Goal: Task Accomplishment & Management: Manage account settings

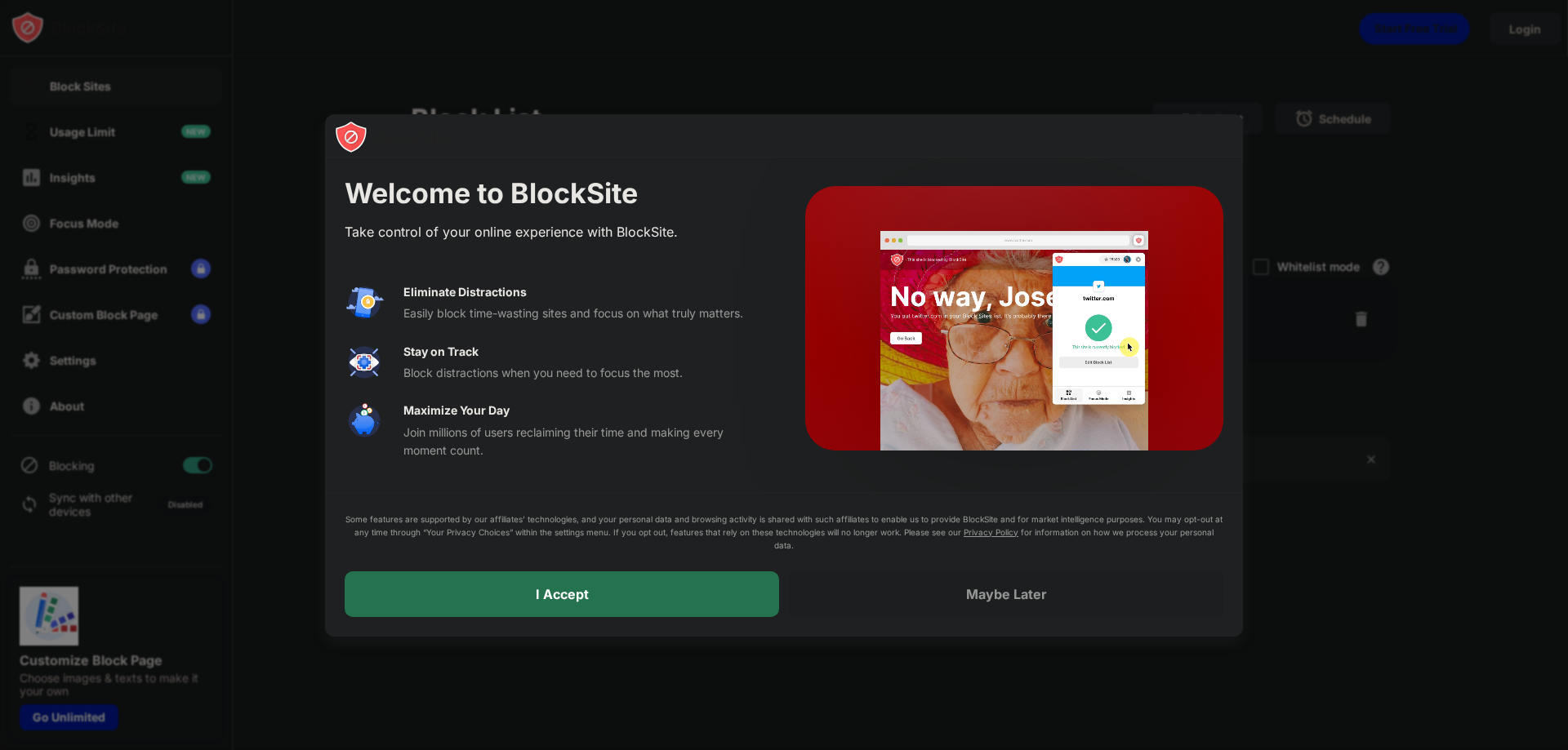
click at [622, 592] on div "I Accept" at bounding box center [561, 594] width 435 height 45
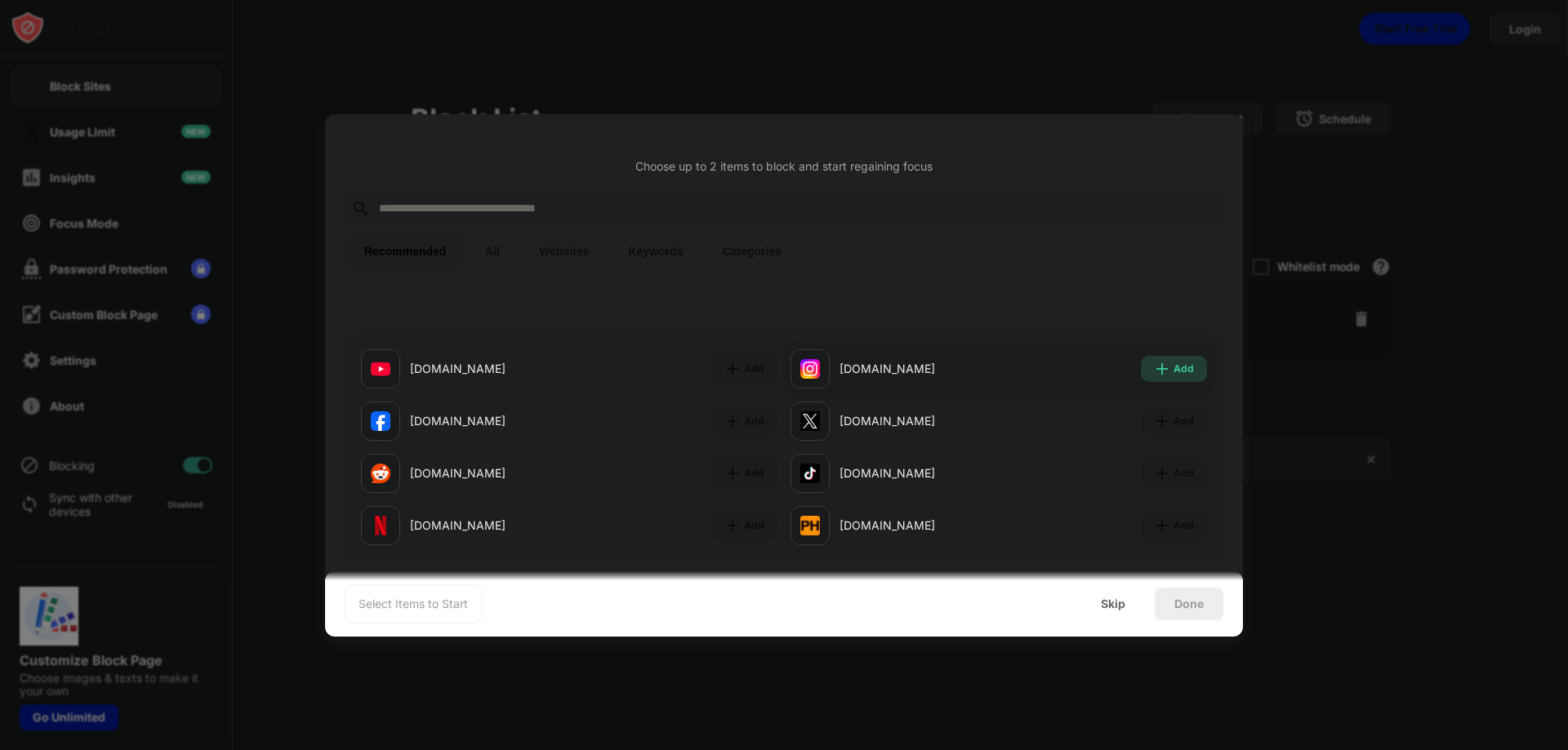
click at [1159, 379] on div "Add" at bounding box center [1174, 369] width 66 height 26
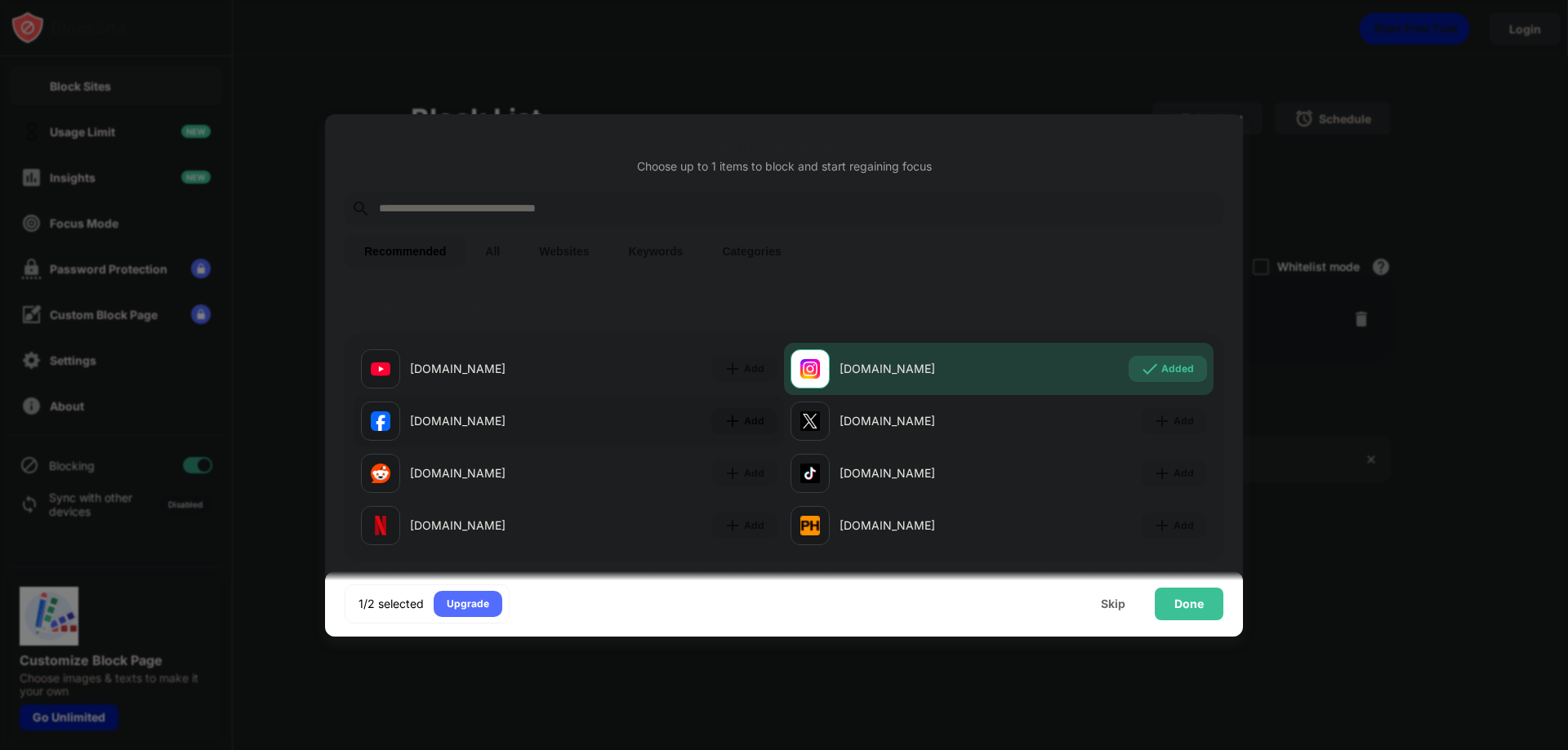
click at [744, 424] on div "Add" at bounding box center [754, 421] width 20 height 16
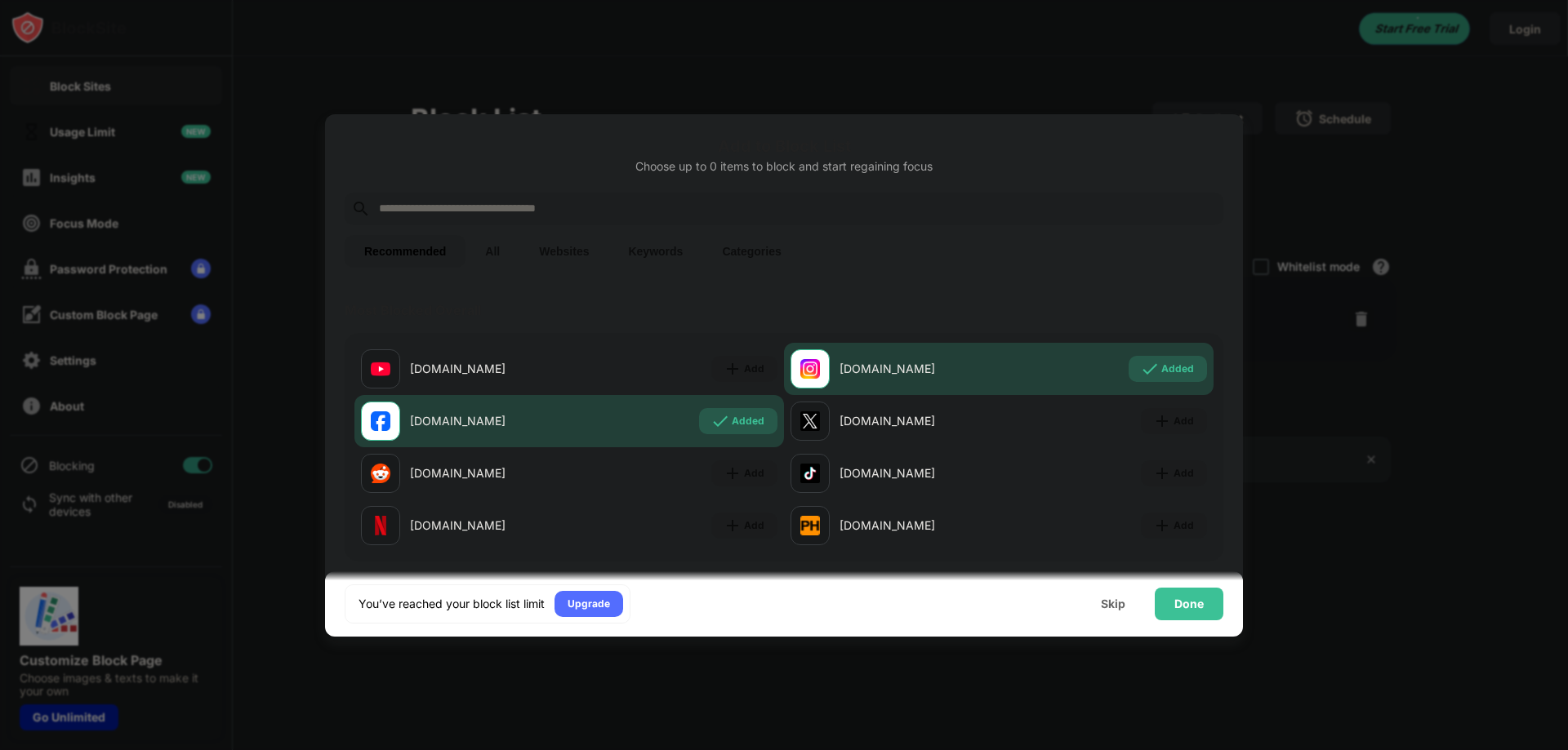
click at [736, 246] on button "Categories" at bounding box center [751, 252] width 98 height 33
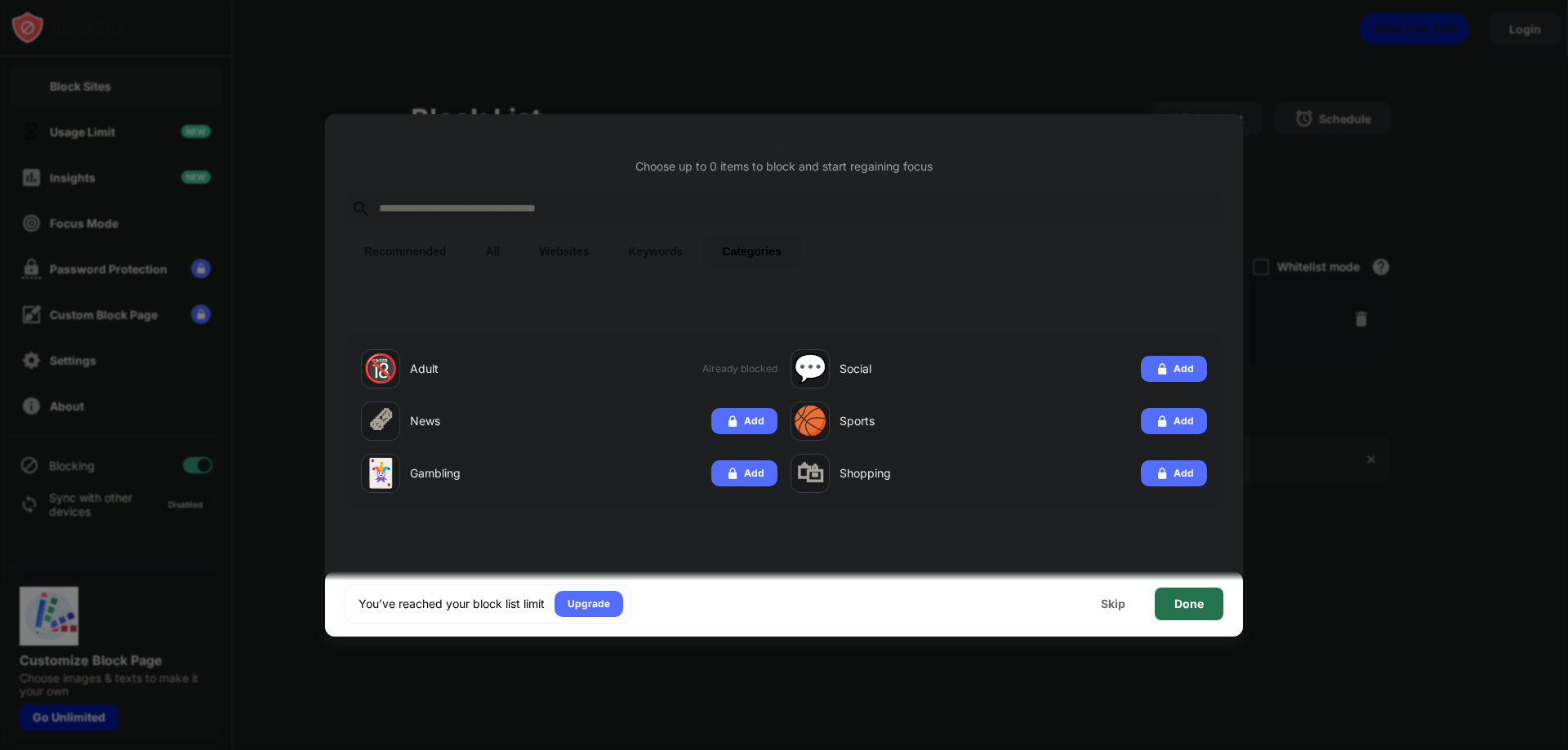
click at [1192, 608] on div "Done" at bounding box center [1189, 605] width 29 height 14
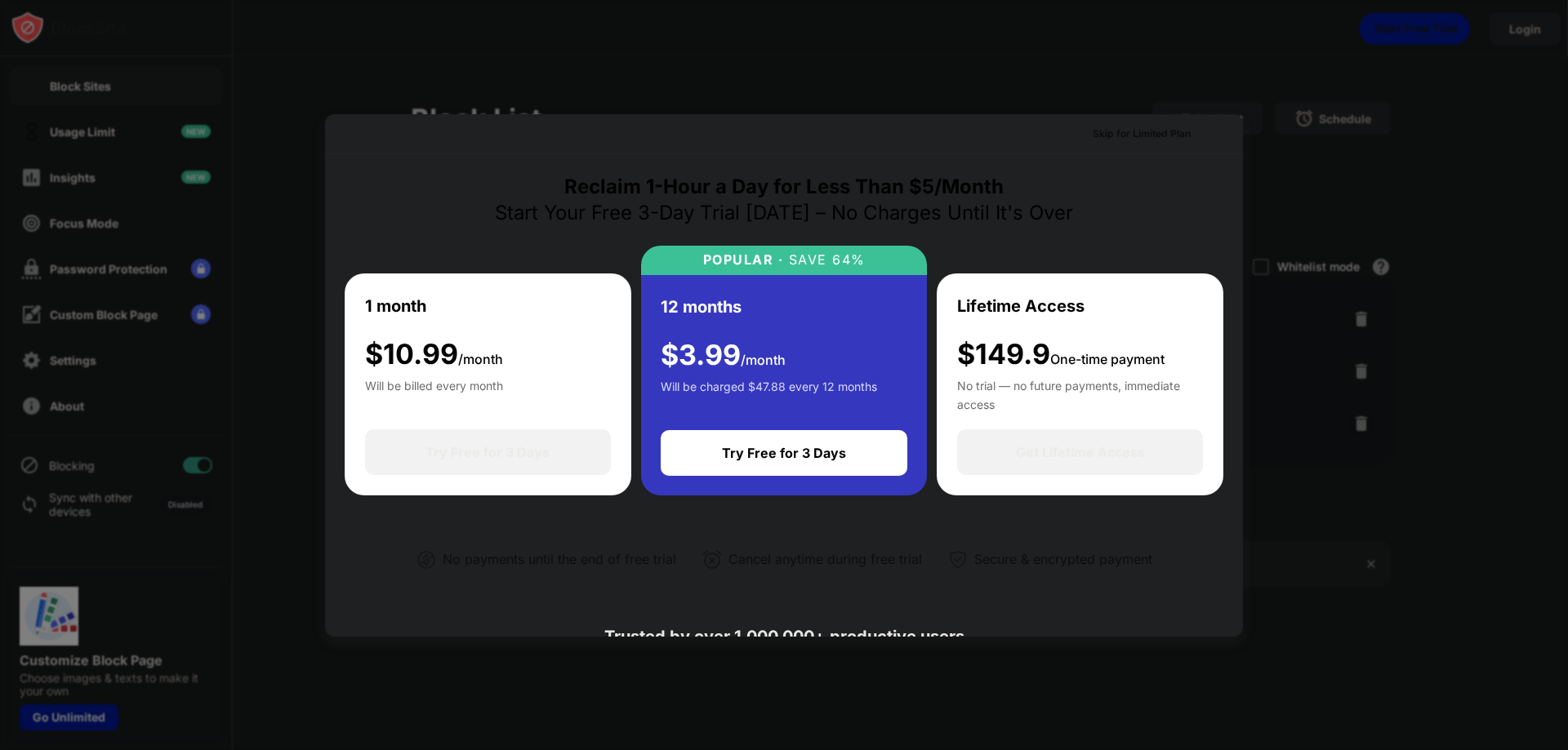
click at [1316, 140] on div at bounding box center [784, 375] width 1568 height 750
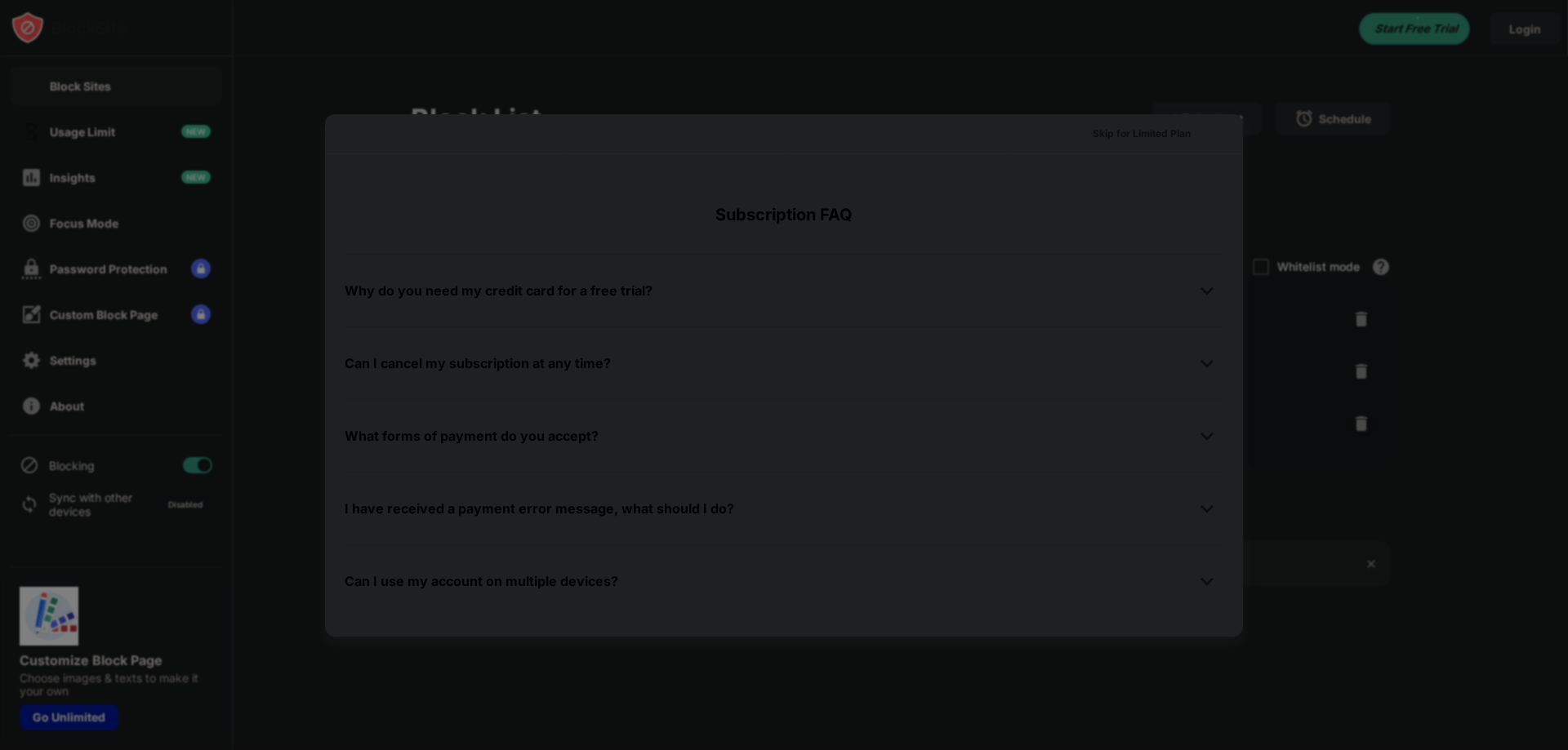
click at [1463, 275] on div at bounding box center [784, 375] width 1568 height 750
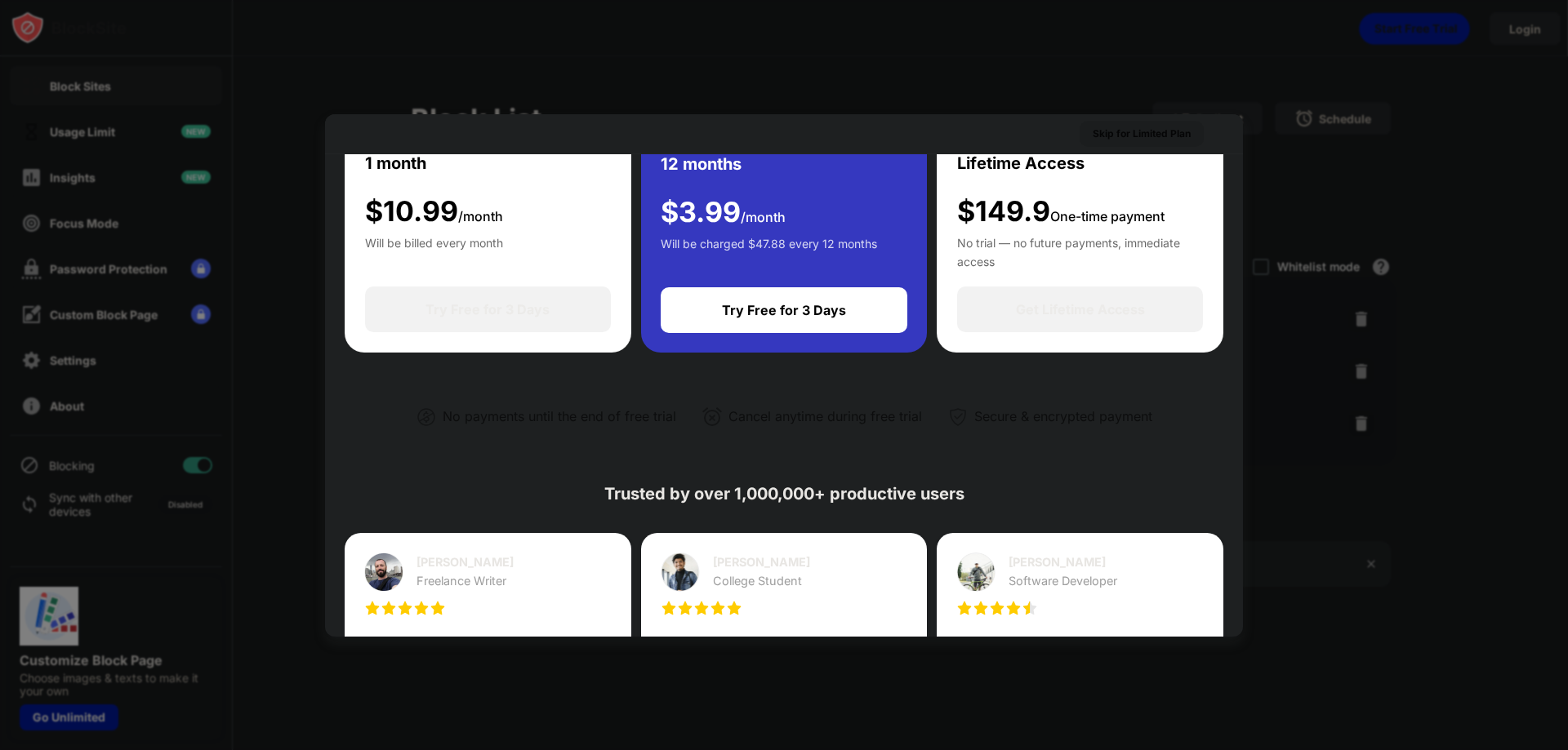
click at [1115, 128] on div "Skip for Limited Plan" at bounding box center [1141, 134] width 98 height 16
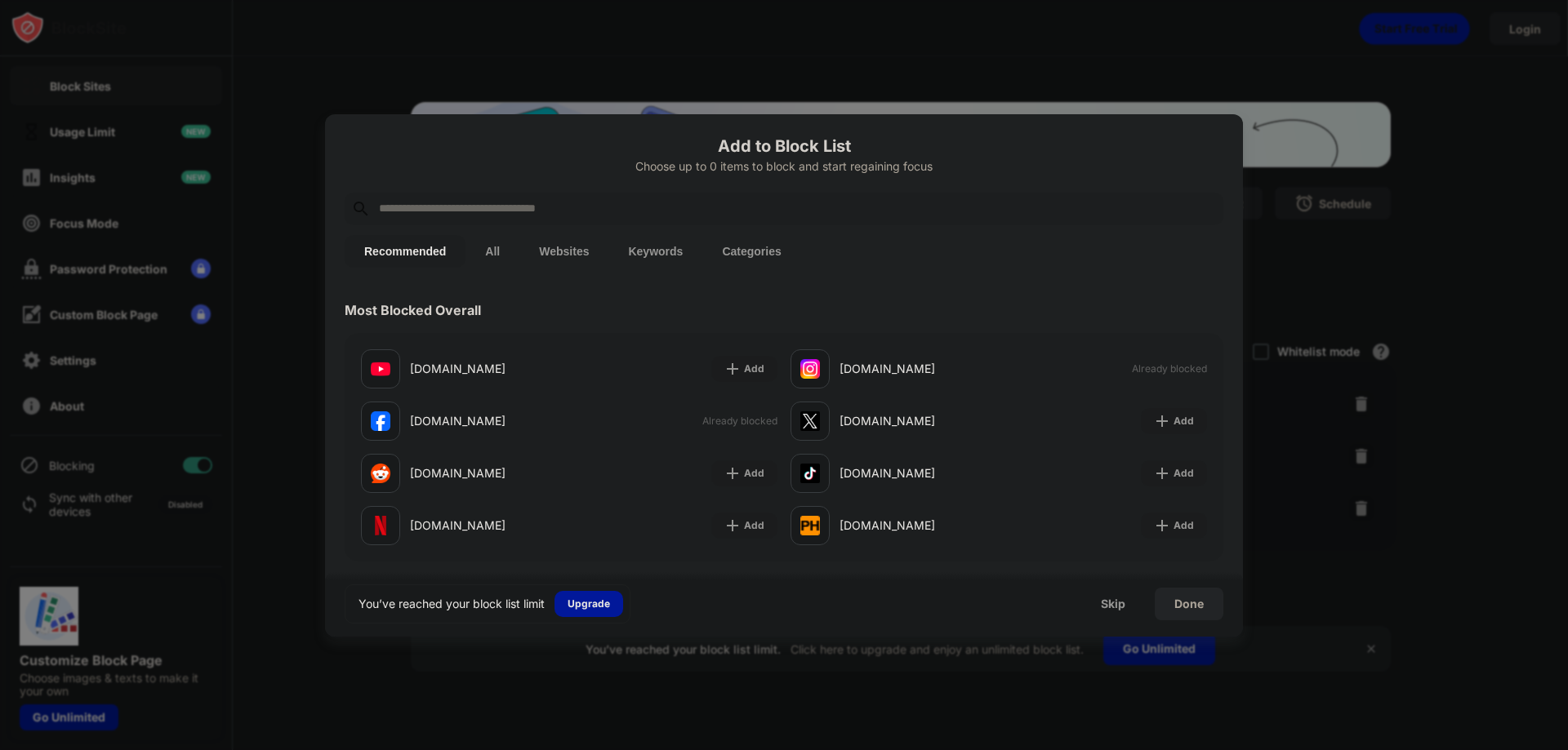
click at [1346, 374] on div at bounding box center [784, 375] width 1568 height 750
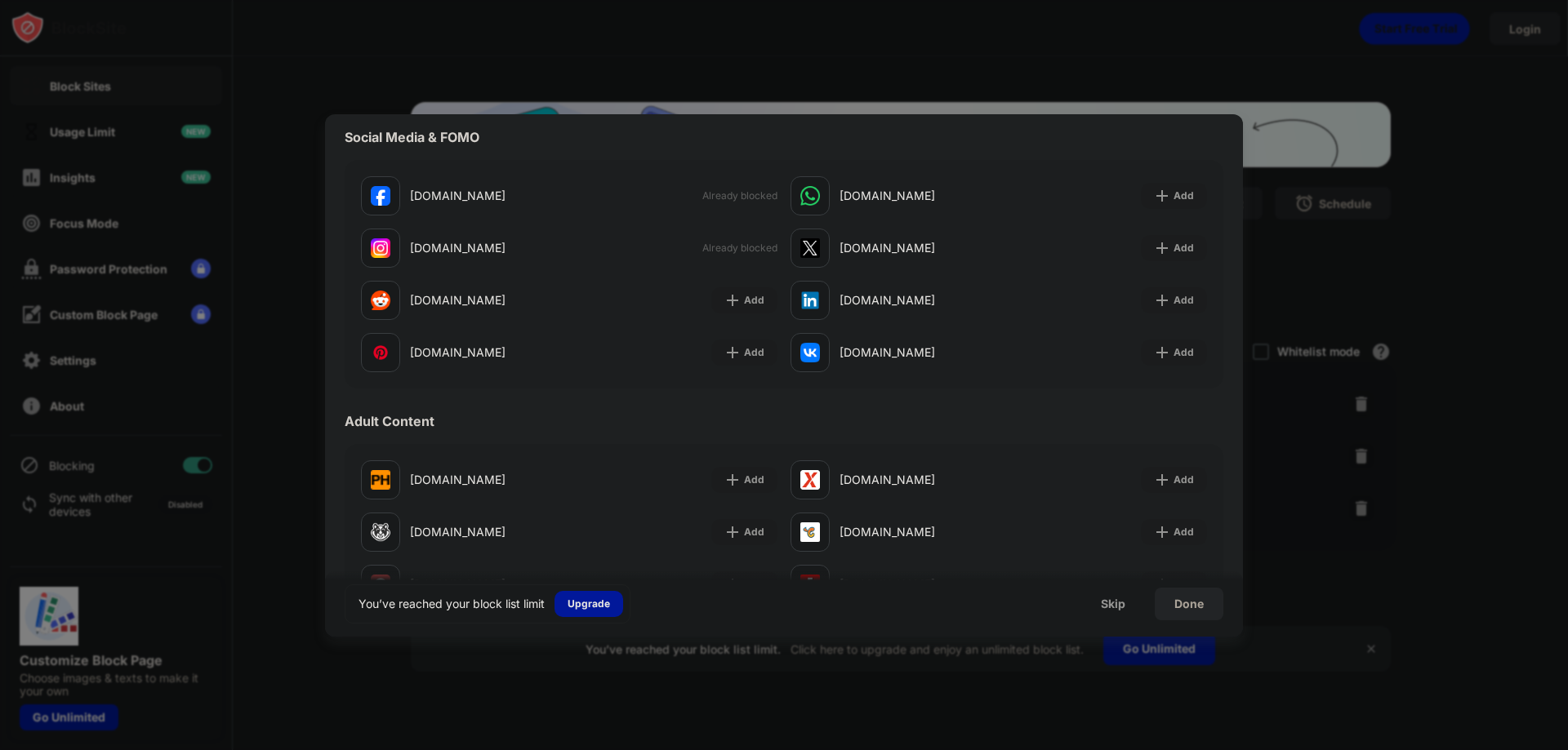
click at [1335, 215] on div at bounding box center [784, 375] width 1568 height 750
click at [1337, 207] on div at bounding box center [784, 375] width 1568 height 750
click at [479, 90] on div at bounding box center [784, 375] width 1568 height 750
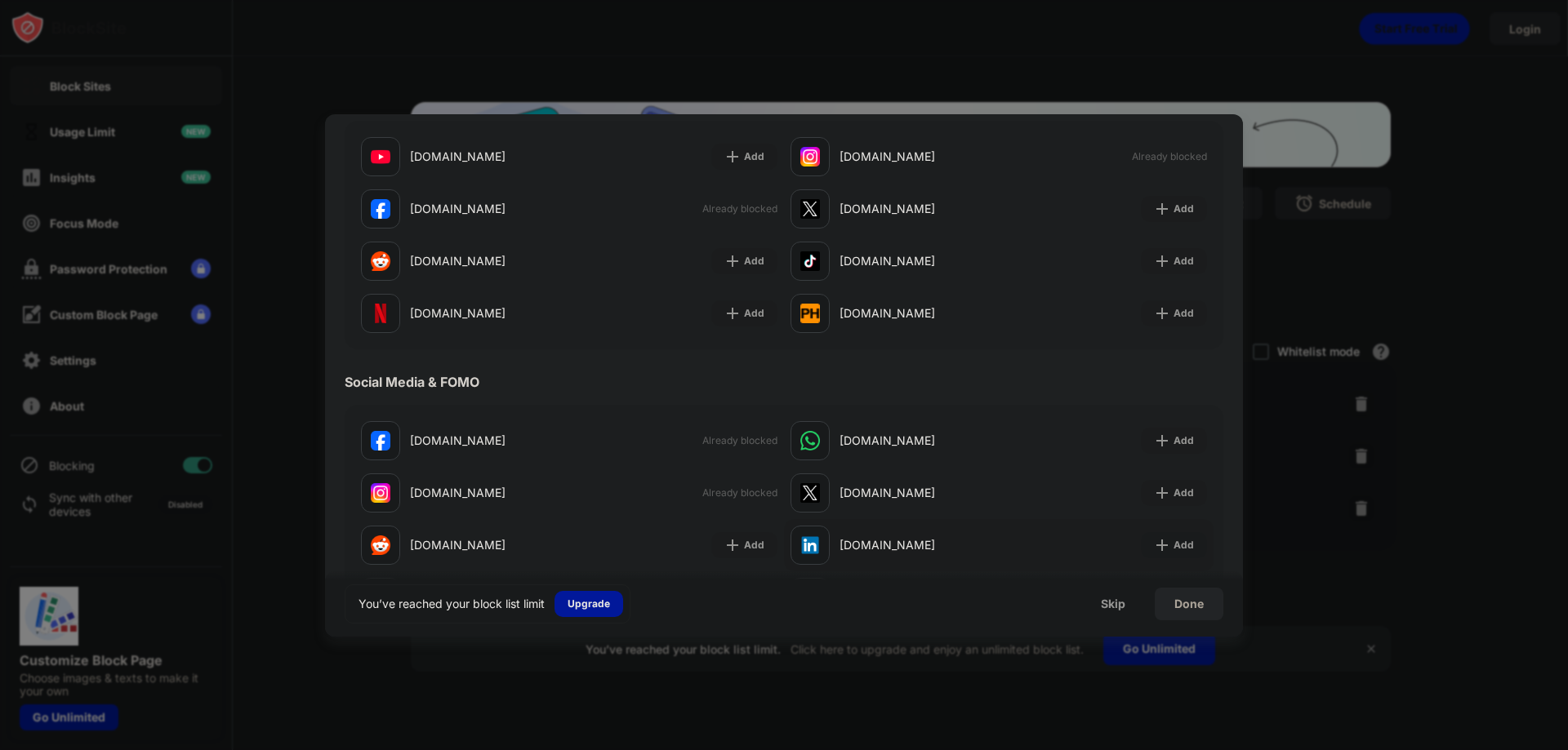
scroll to position [0, 0]
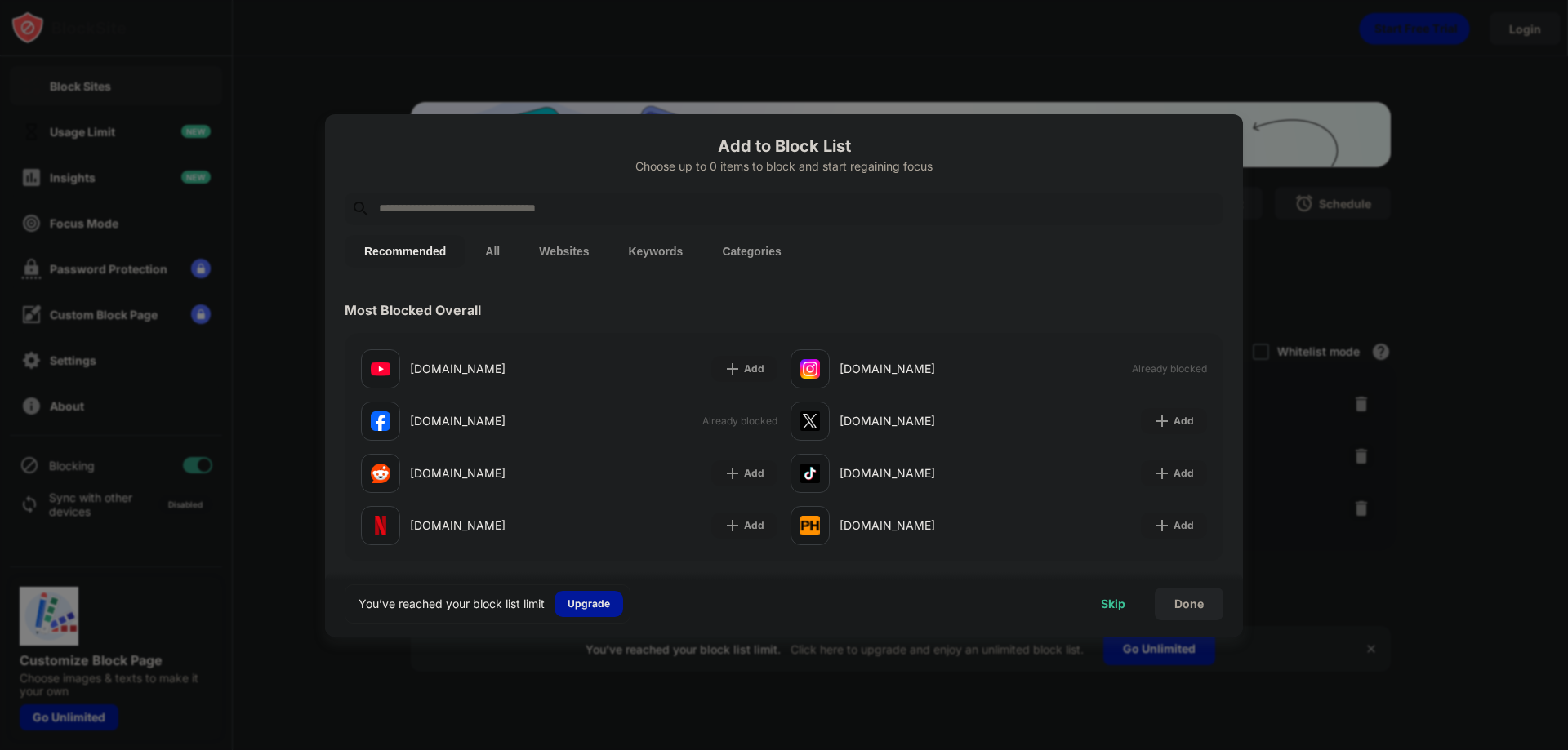
click at [1106, 610] on div "Skip" at bounding box center [1112, 605] width 24 height 14
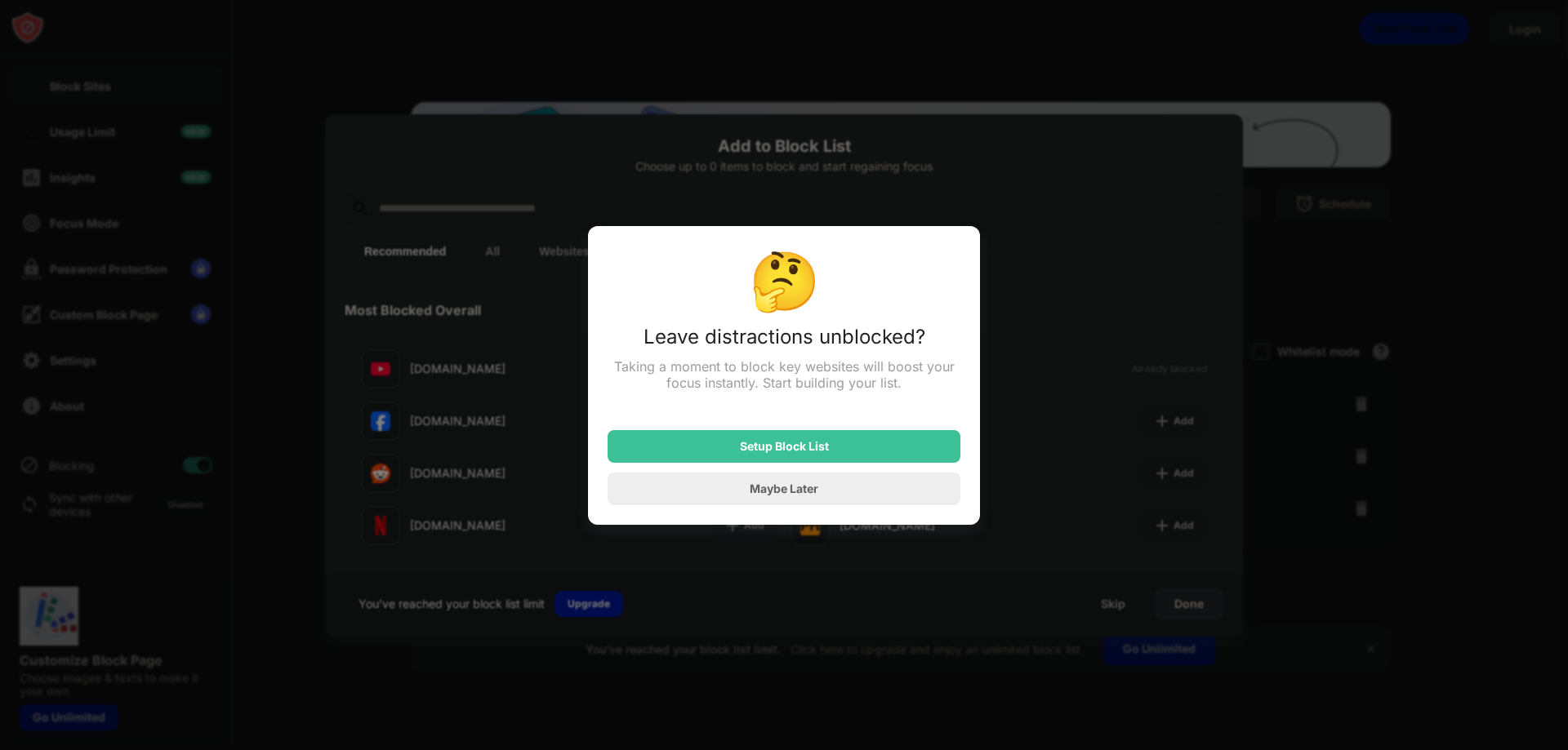
click at [809, 490] on div "Maybe Later" at bounding box center [784, 489] width 69 height 14
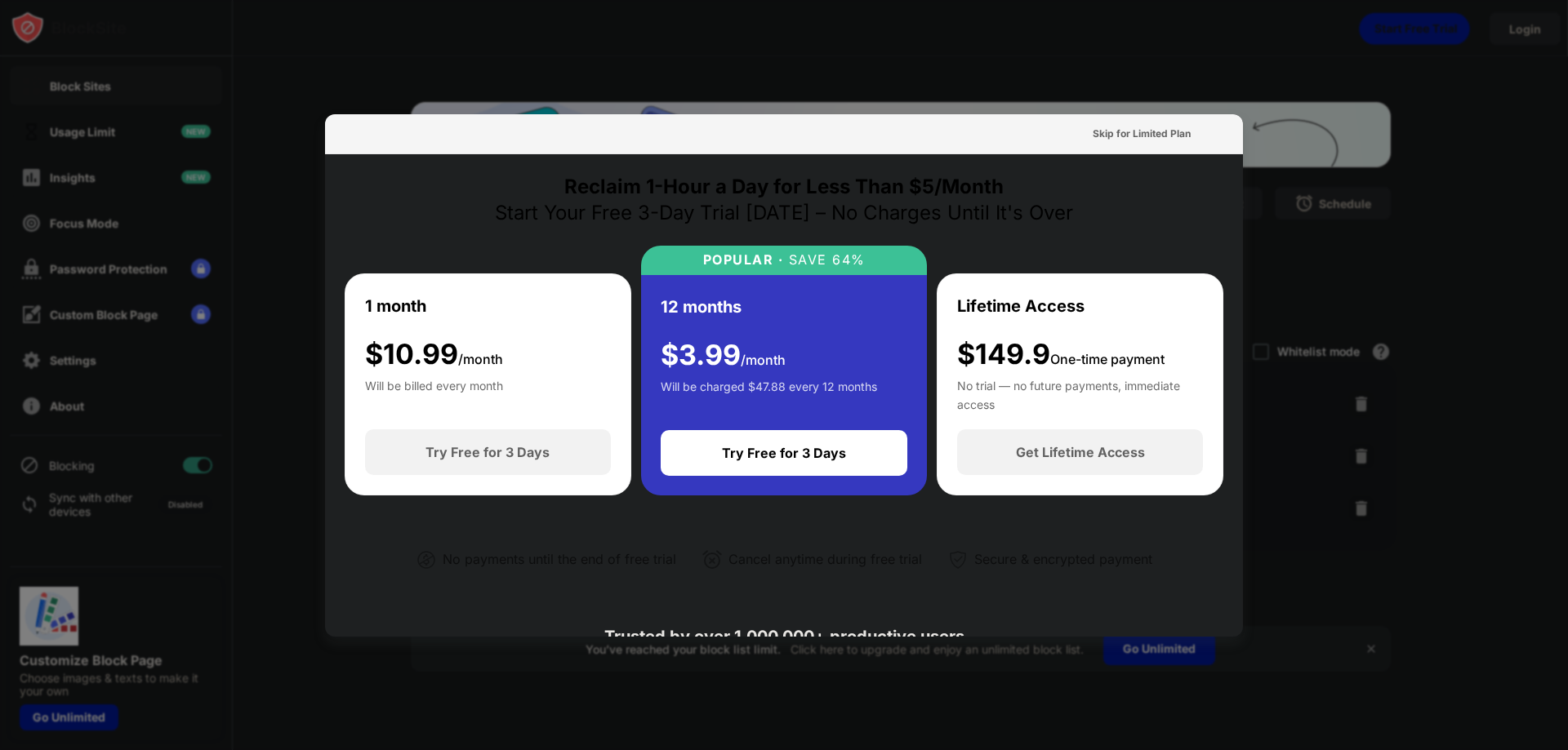
click at [1168, 133] on div "Skip for Limited Plan" at bounding box center [1141, 134] width 98 height 16
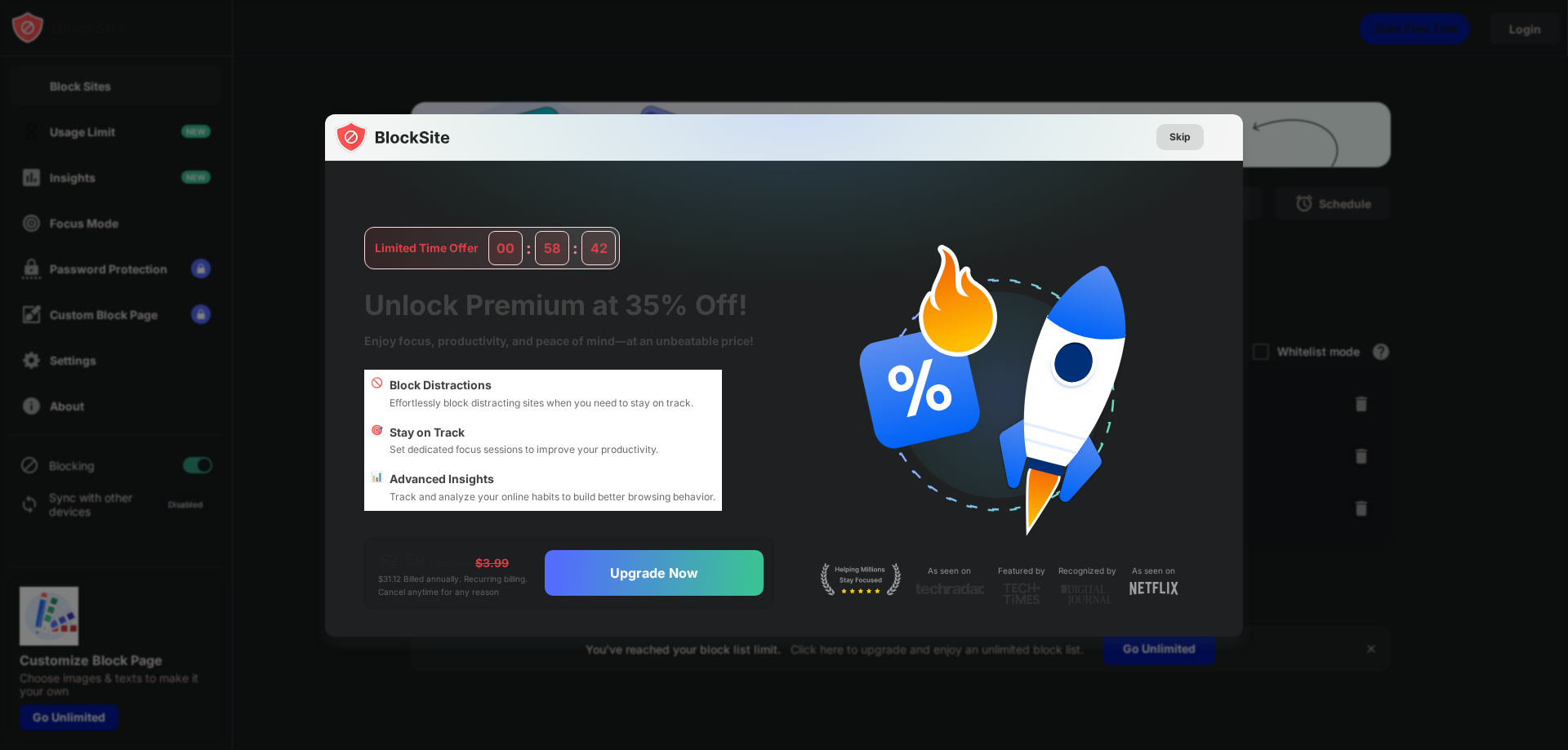
click at [1173, 138] on div "Skip" at bounding box center [1180, 136] width 21 height 16
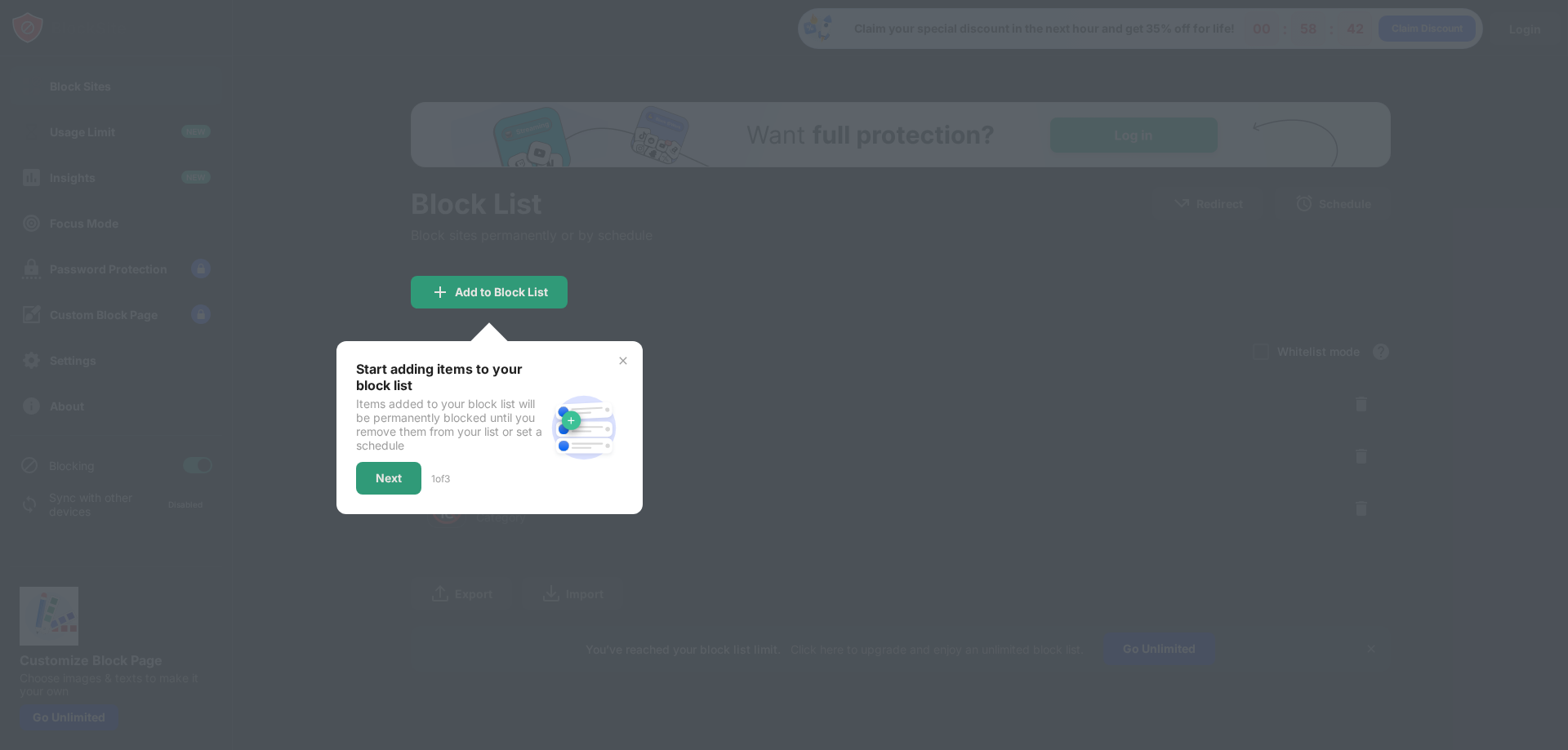
click at [717, 365] on div at bounding box center [784, 375] width 1568 height 750
click at [628, 364] on img at bounding box center [623, 361] width 14 height 14
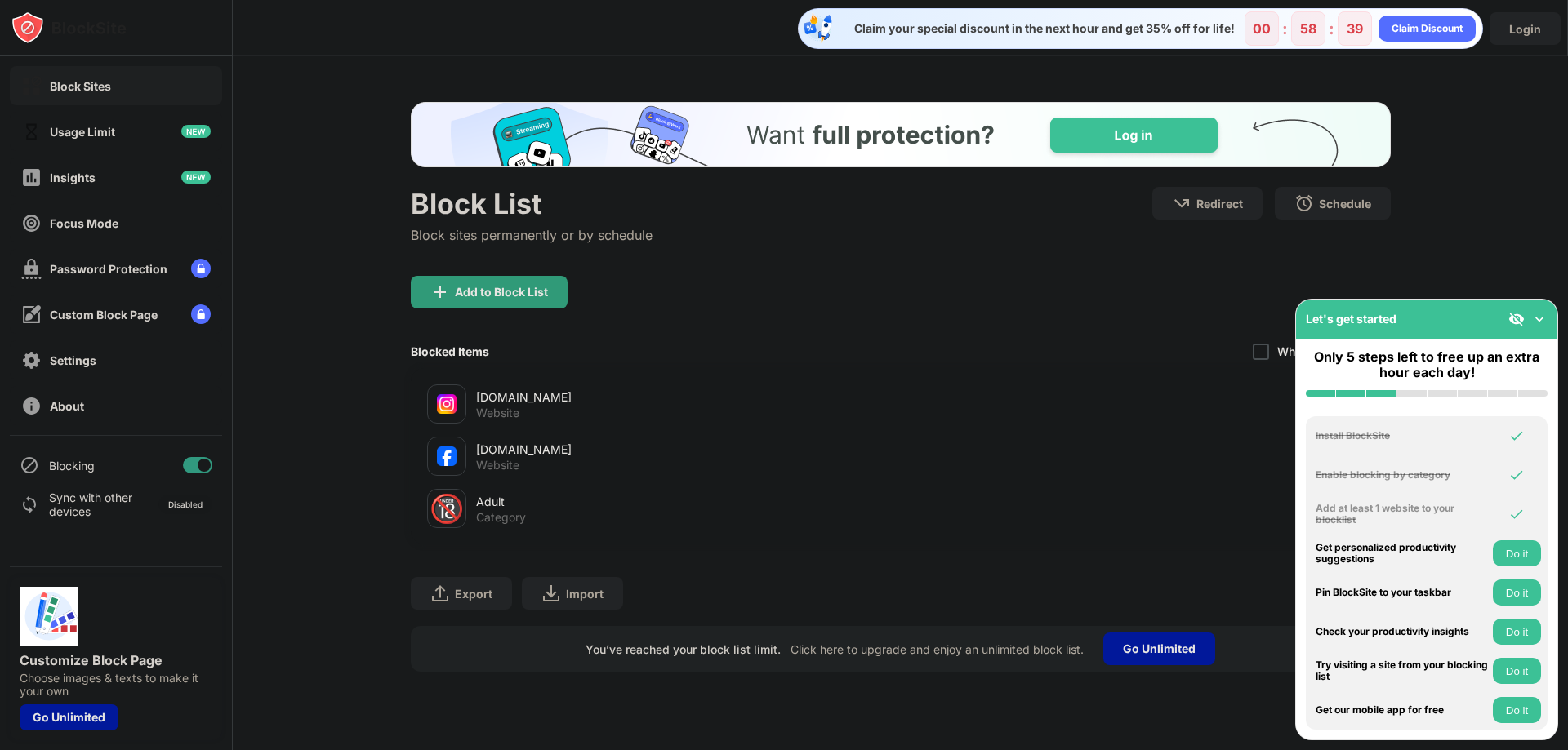
click at [1538, 323] on img at bounding box center [1539, 318] width 16 height 16
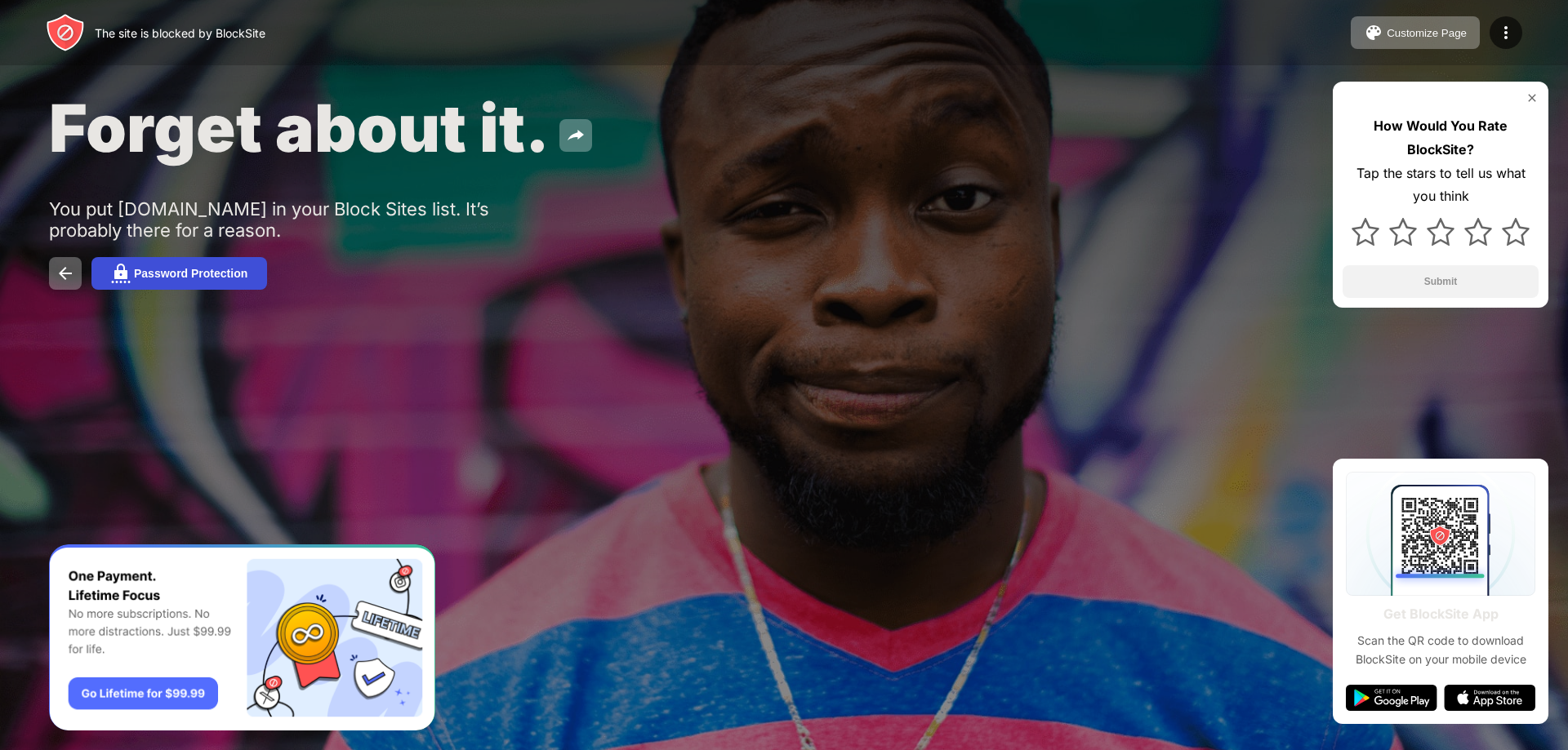
click at [131, 276] on button "Password Protection" at bounding box center [179, 274] width 175 height 33
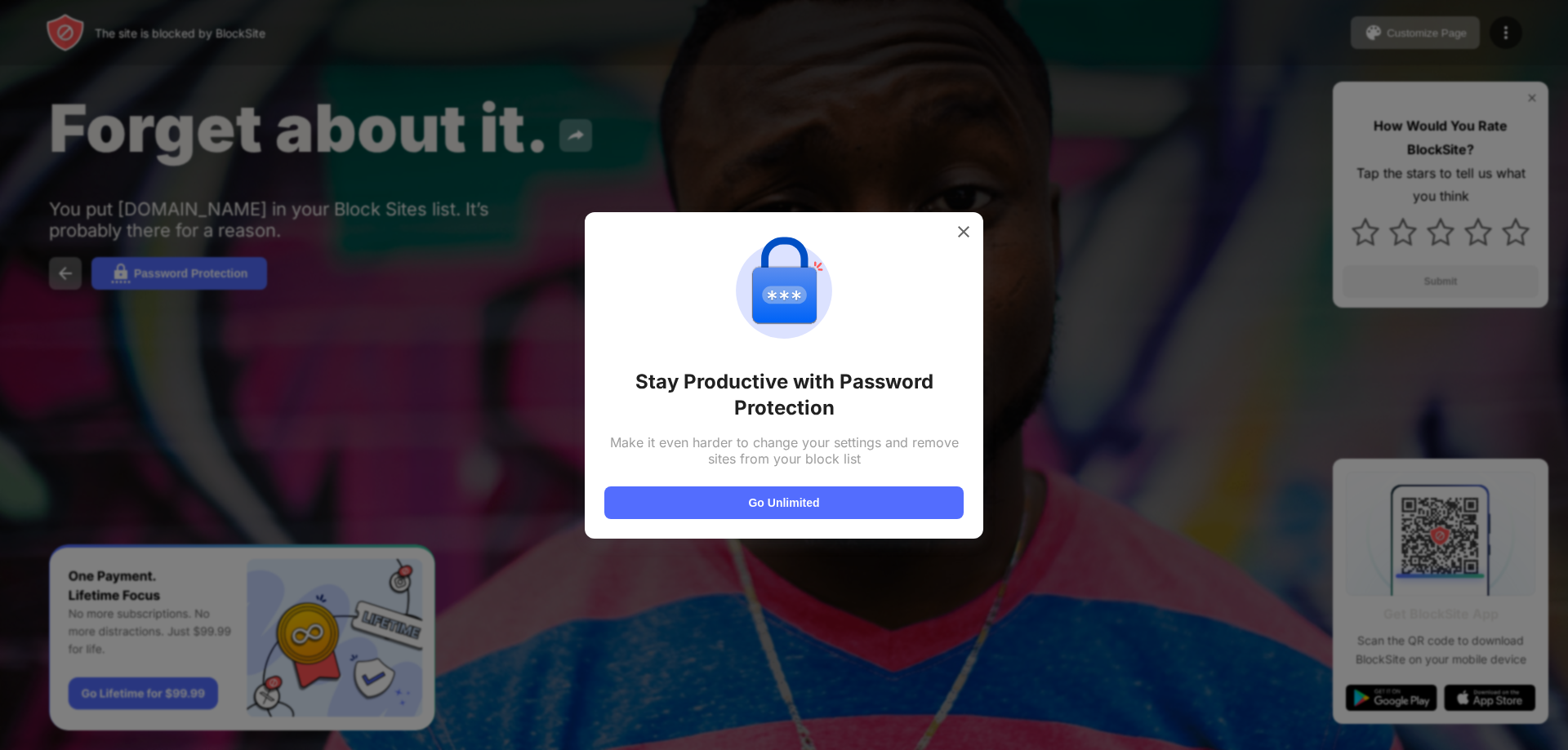
click at [434, 356] on div at bounding box center [784, 375] width 1568 height 750
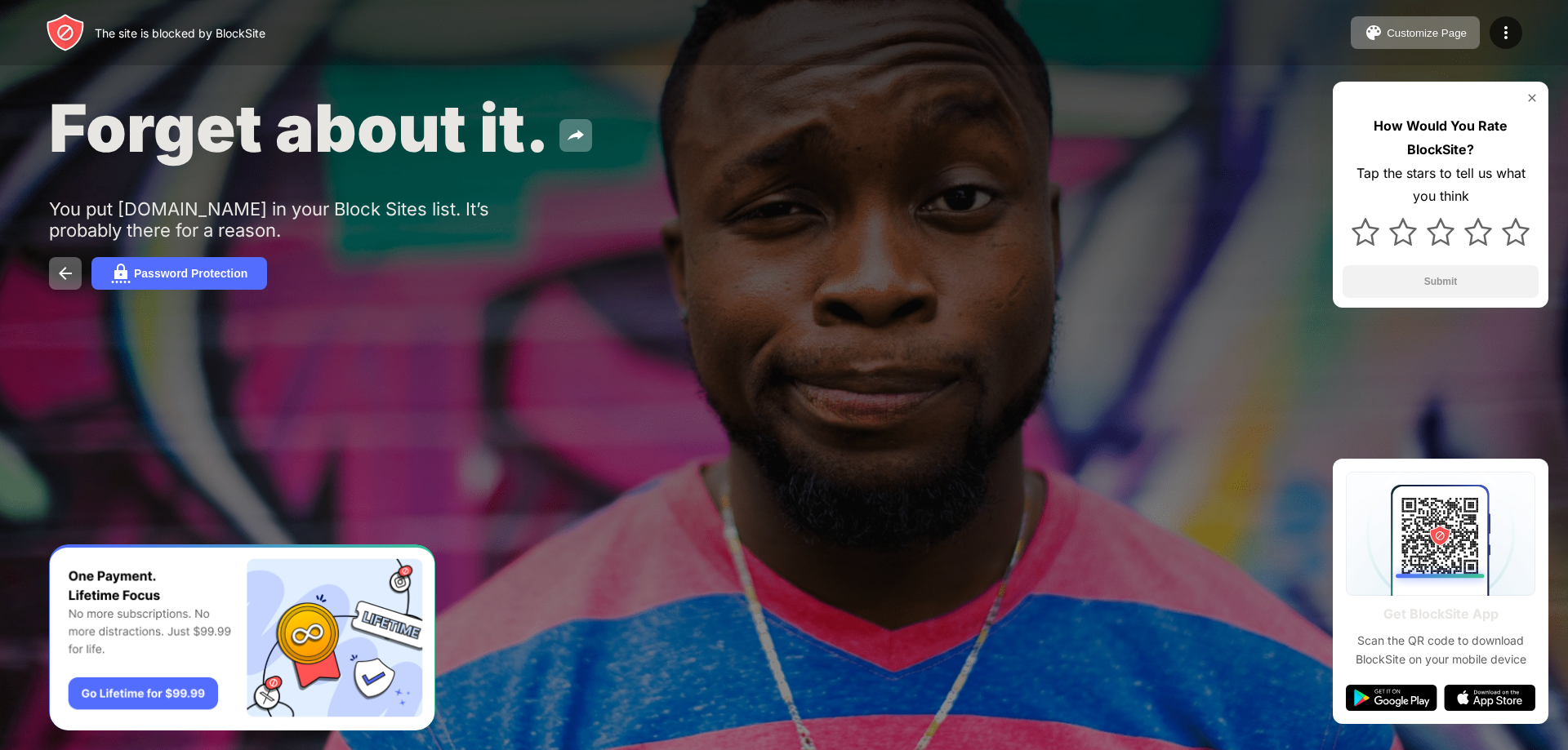
click at [406, 405] on div at bounding box center [784, 375] width 1568 height 750
click at [243, 272] on div "Password Protection" at bounding box center [190, 274] width 113 height 14
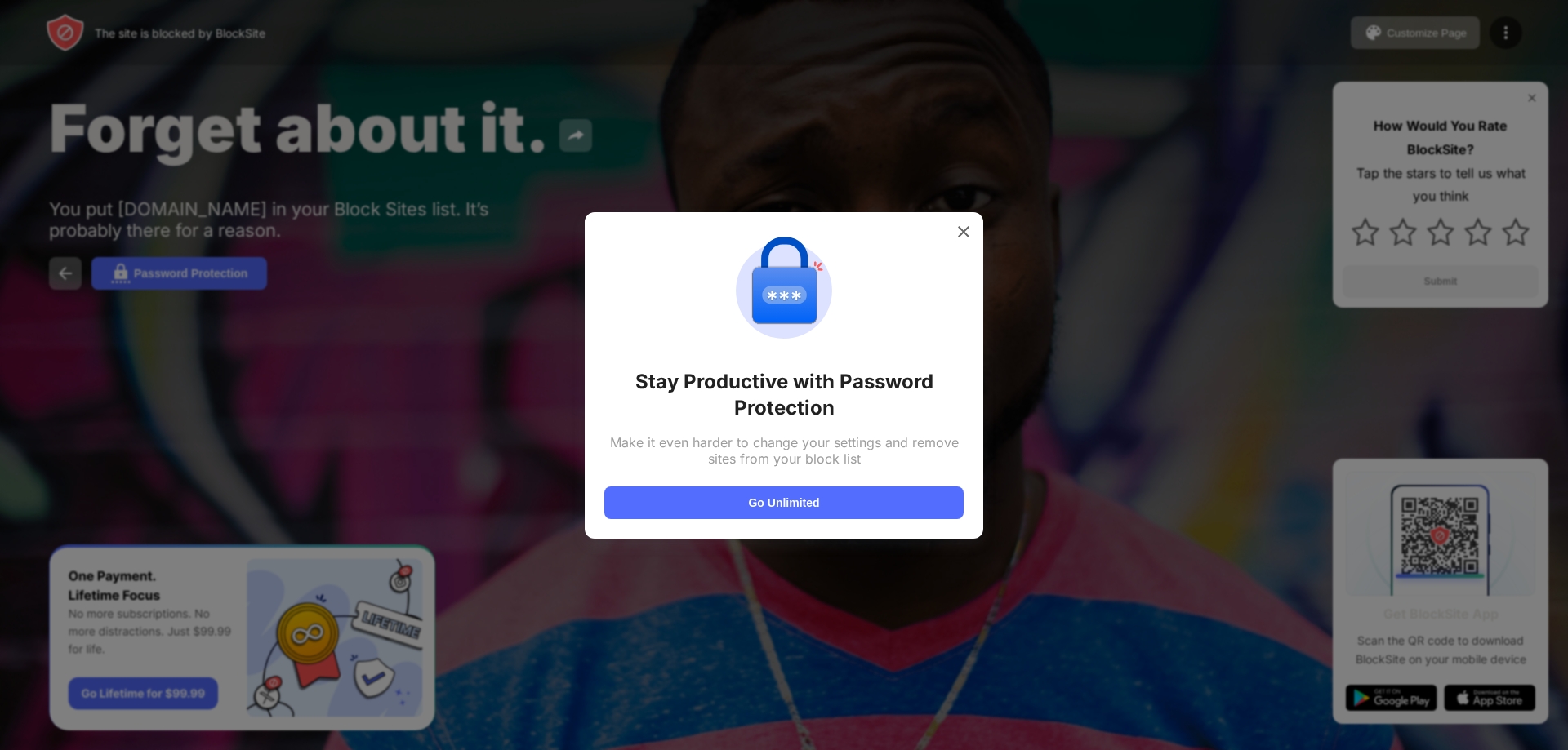
drag, startPoint x: 243, startPoint y: 272, endPoint x: 777, endPoint y: 298, distance: 534.6
click at [777, 298] on img at bounding box center [784, 291] width 118 height 118
click at [756, 504] on button "Go Unlimited" at bounding box center [783, 503] width 359 height 33
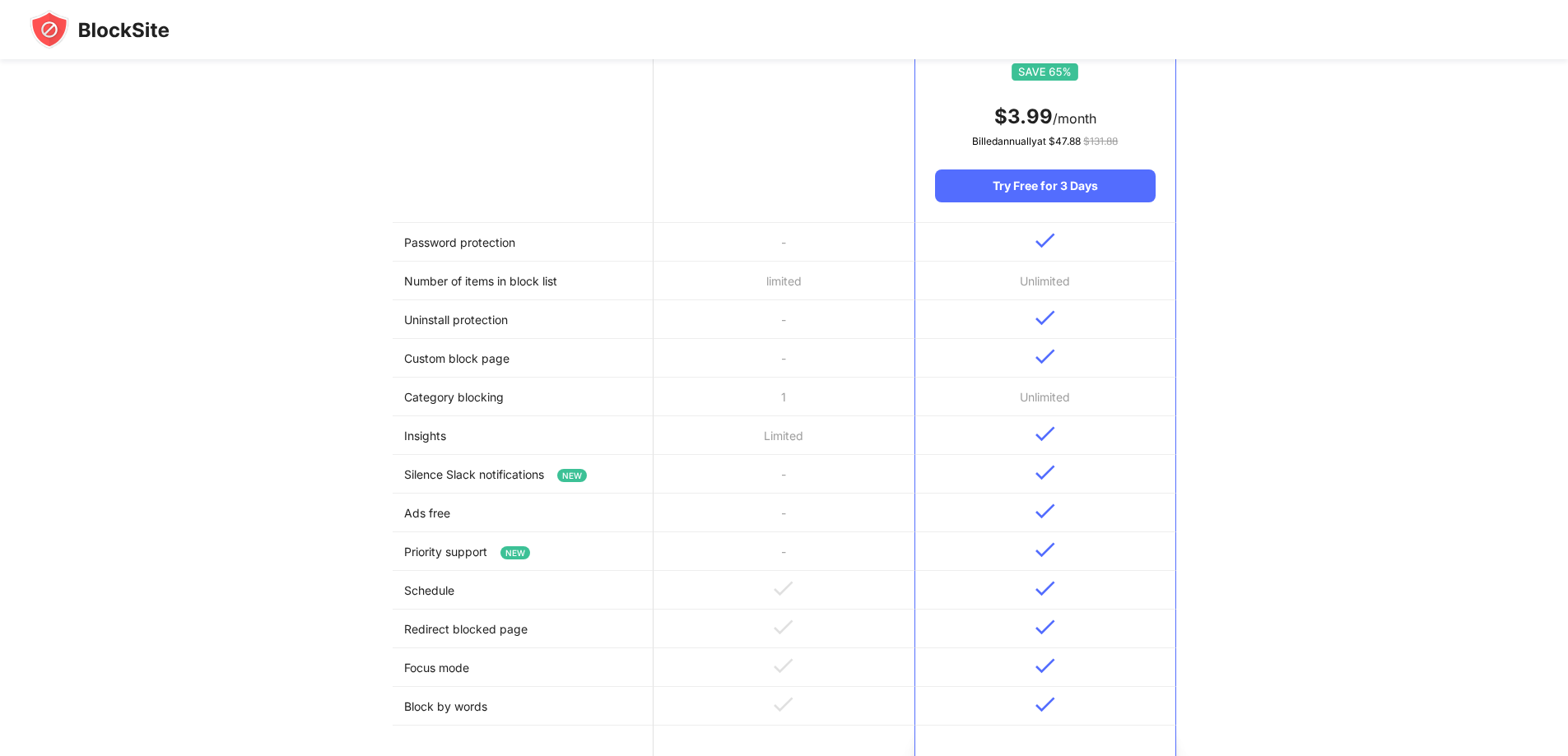
scroll to position [247, 0]
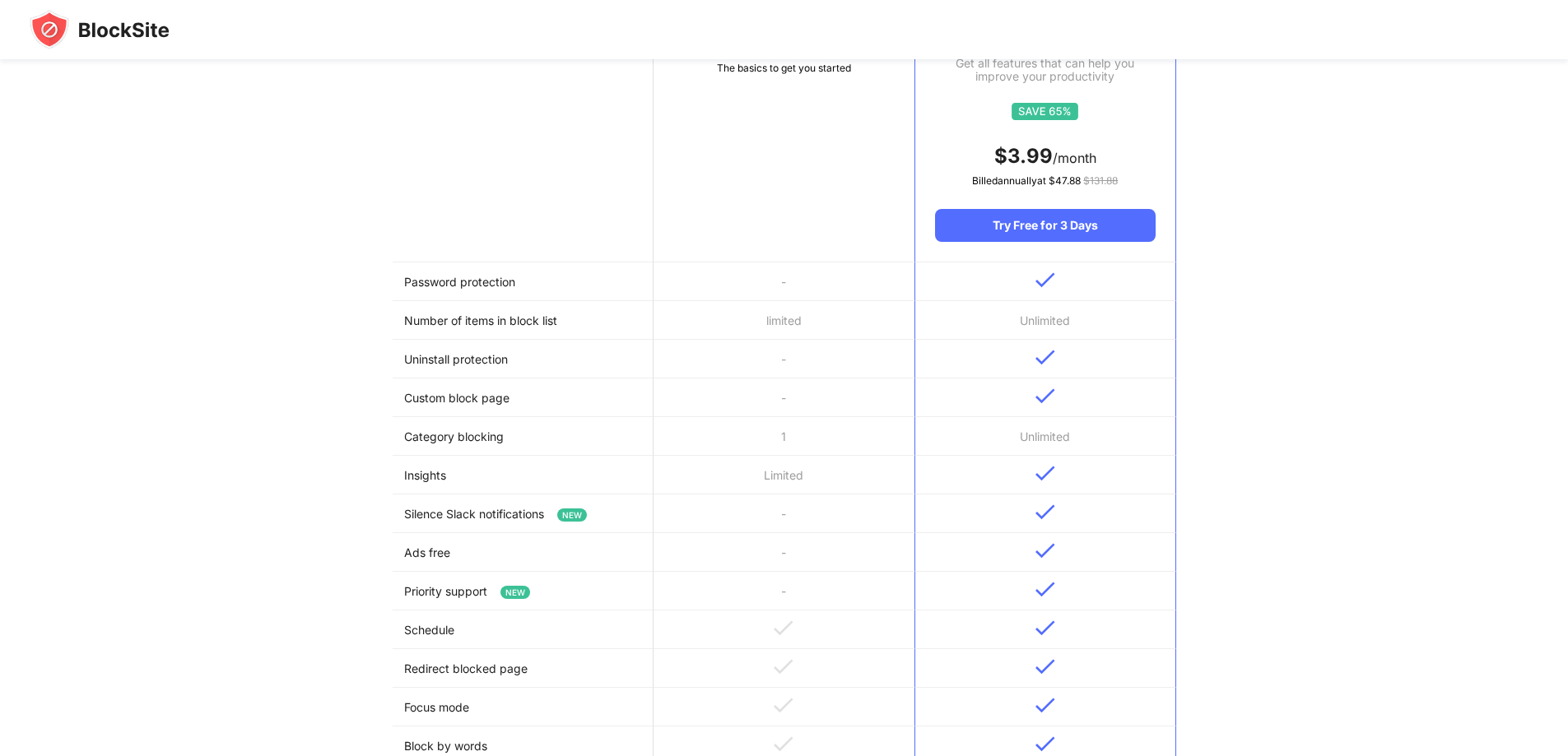
click at [479, 362] on td "Uninstall protection" at bounding box center [522, 359] width 261 height 39
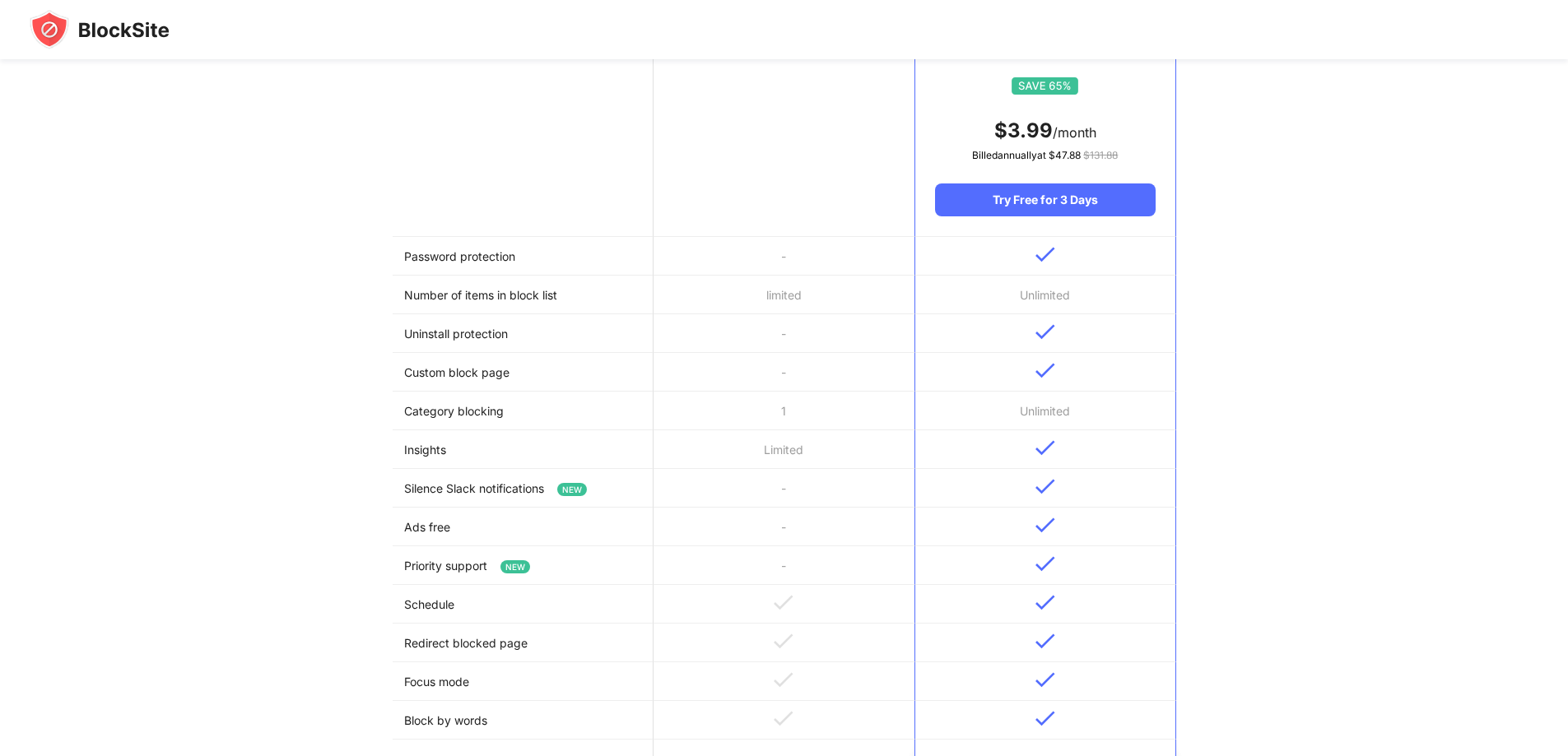
scroll to position [330, 0]
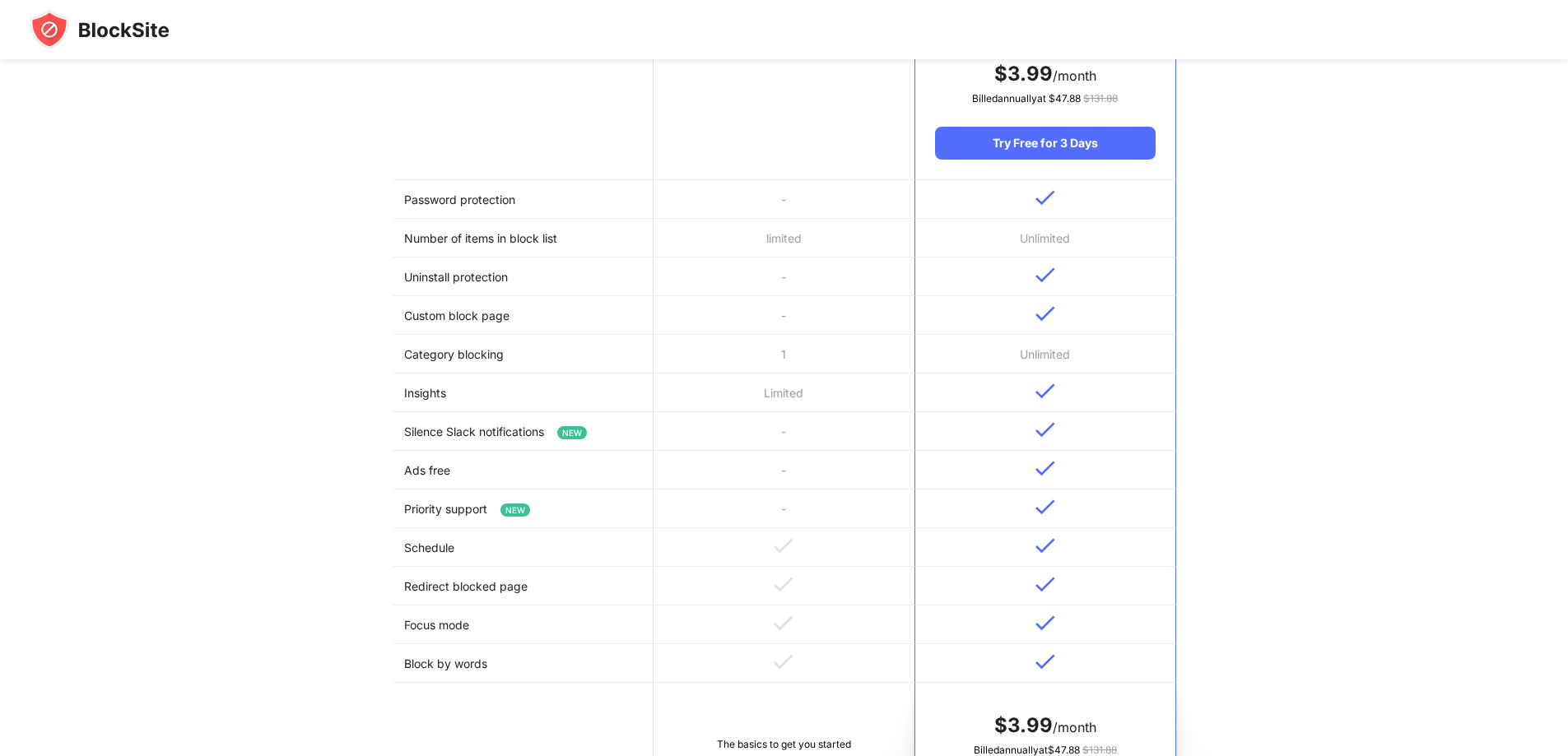
drag, startPoint x: 456, startPoint y: 293, endPoint x: 463, endPoint y: 277, distance: 17.5
click at [461, 281] on tbody "Password protection - Number of items in block list limited Unlimited Uninstall…" at bounding box center [784, 501] width 784 height 642
click at [463, 277] on td "Uninstall protection" at bounding box center [522, 277] width 261 height 39
click at [462, 277] on td "Uninstall protection" at bounding box center [522, 277] width 261 height 39
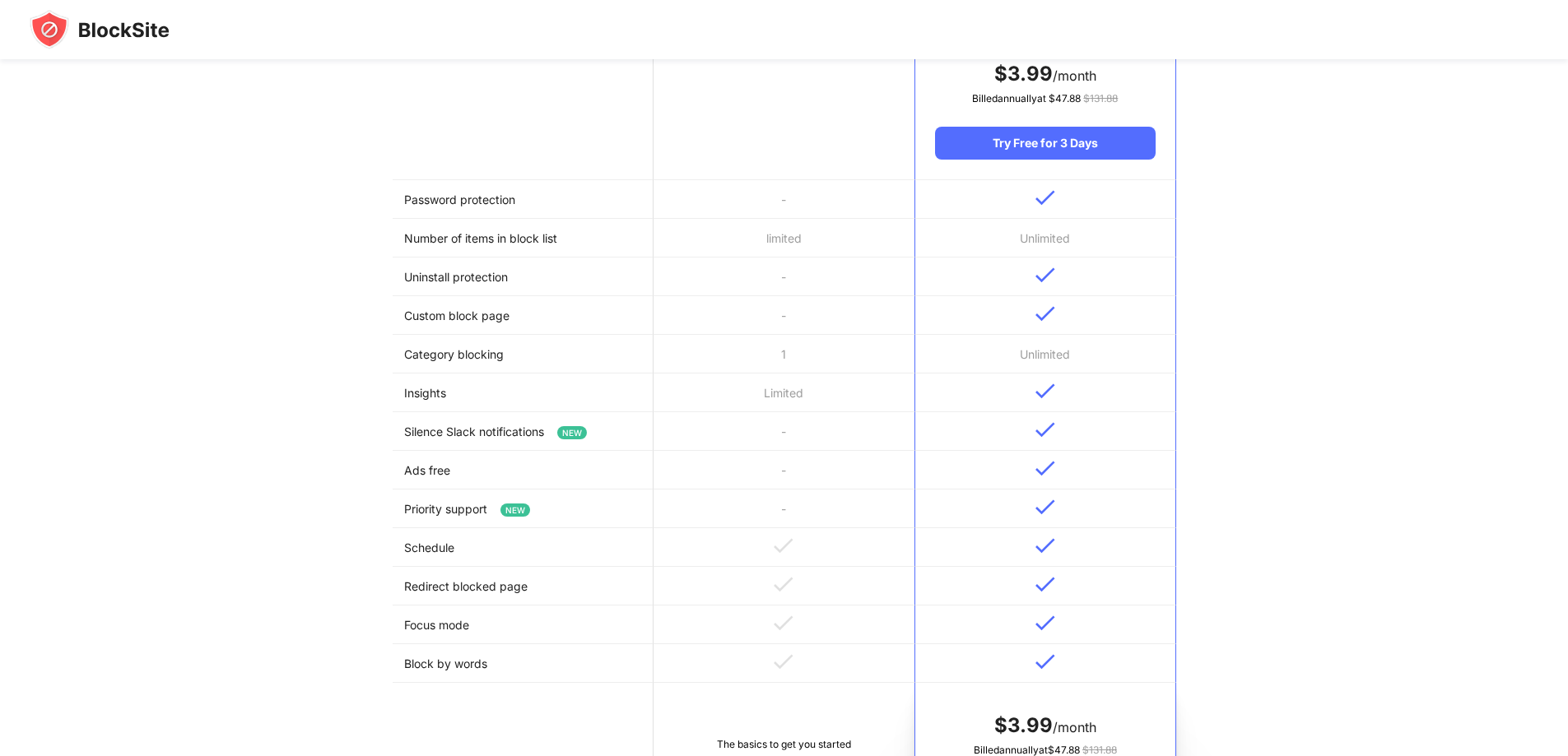
drag, startPoint x: 448, startPoint y: 287, endPoint x: 551, endPoint y: 287, distance: 103.0
click at [546, 287] on td "Uninstall protection" at bounding box center [522, 277] width 261 height 39
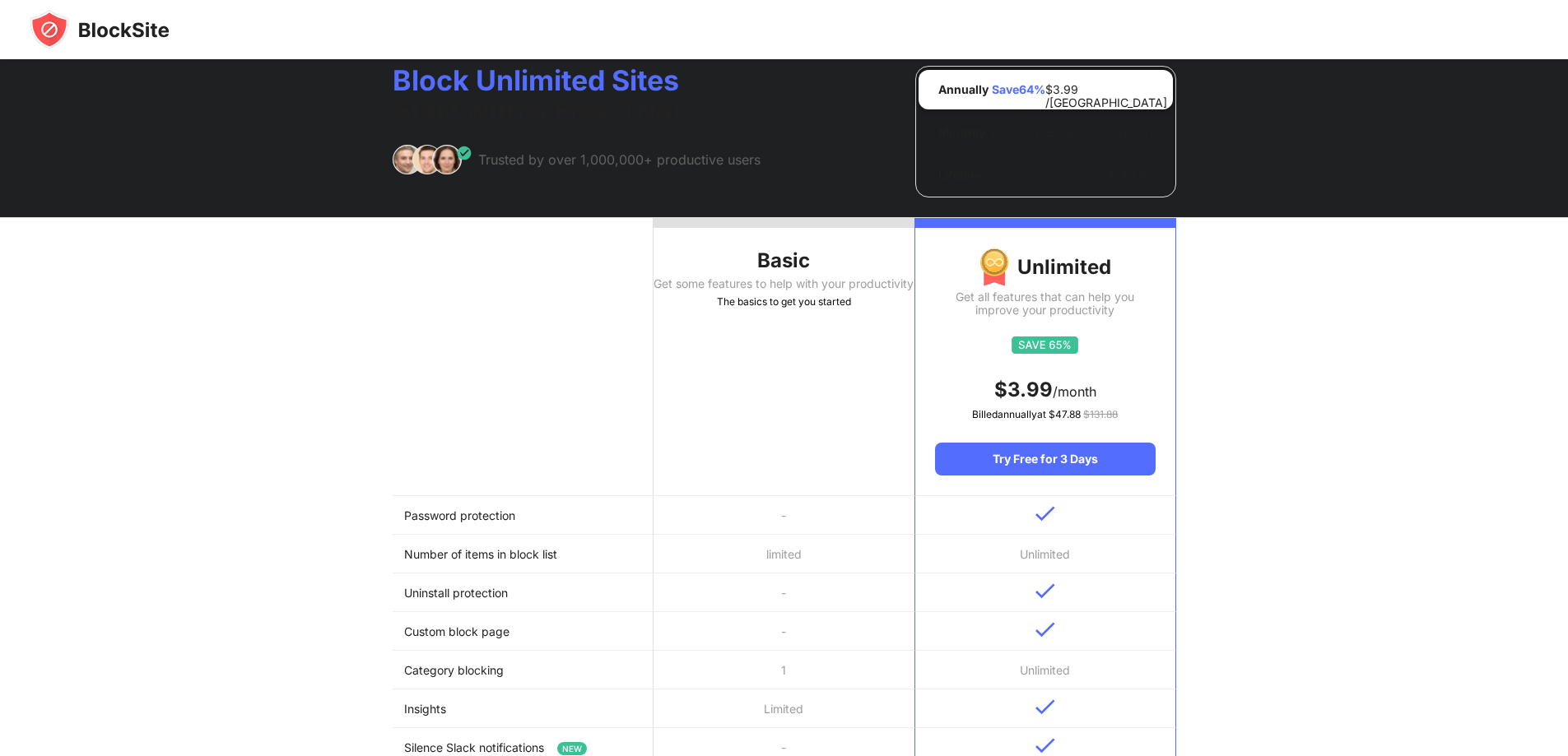
scroll to position [0, 0]
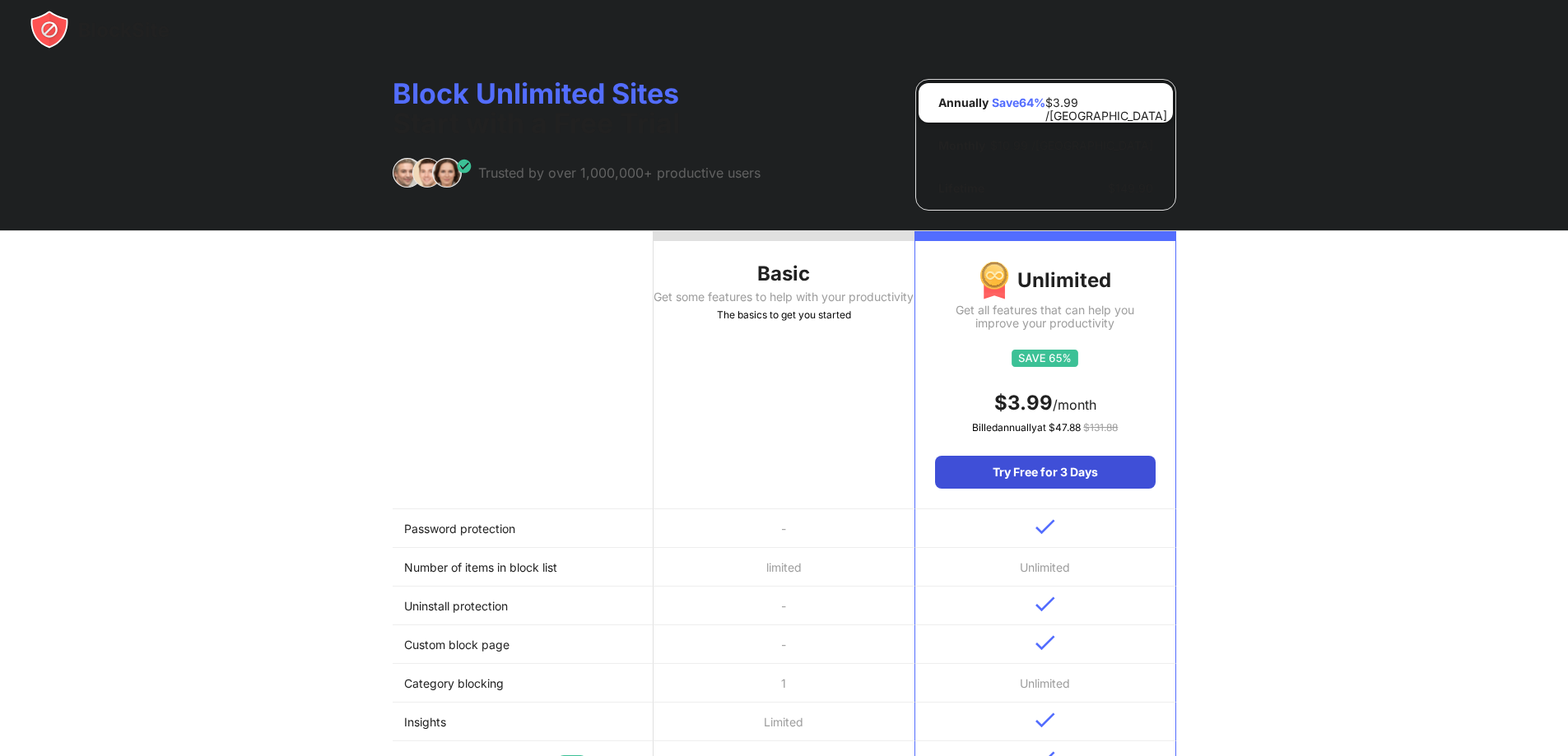
click at [1053, 477] on div "Try Free for 3 Days" at bounding box center [1045, 472] width 220 height 33
